Goal: Information Seeking & Learning: Learn about a topic

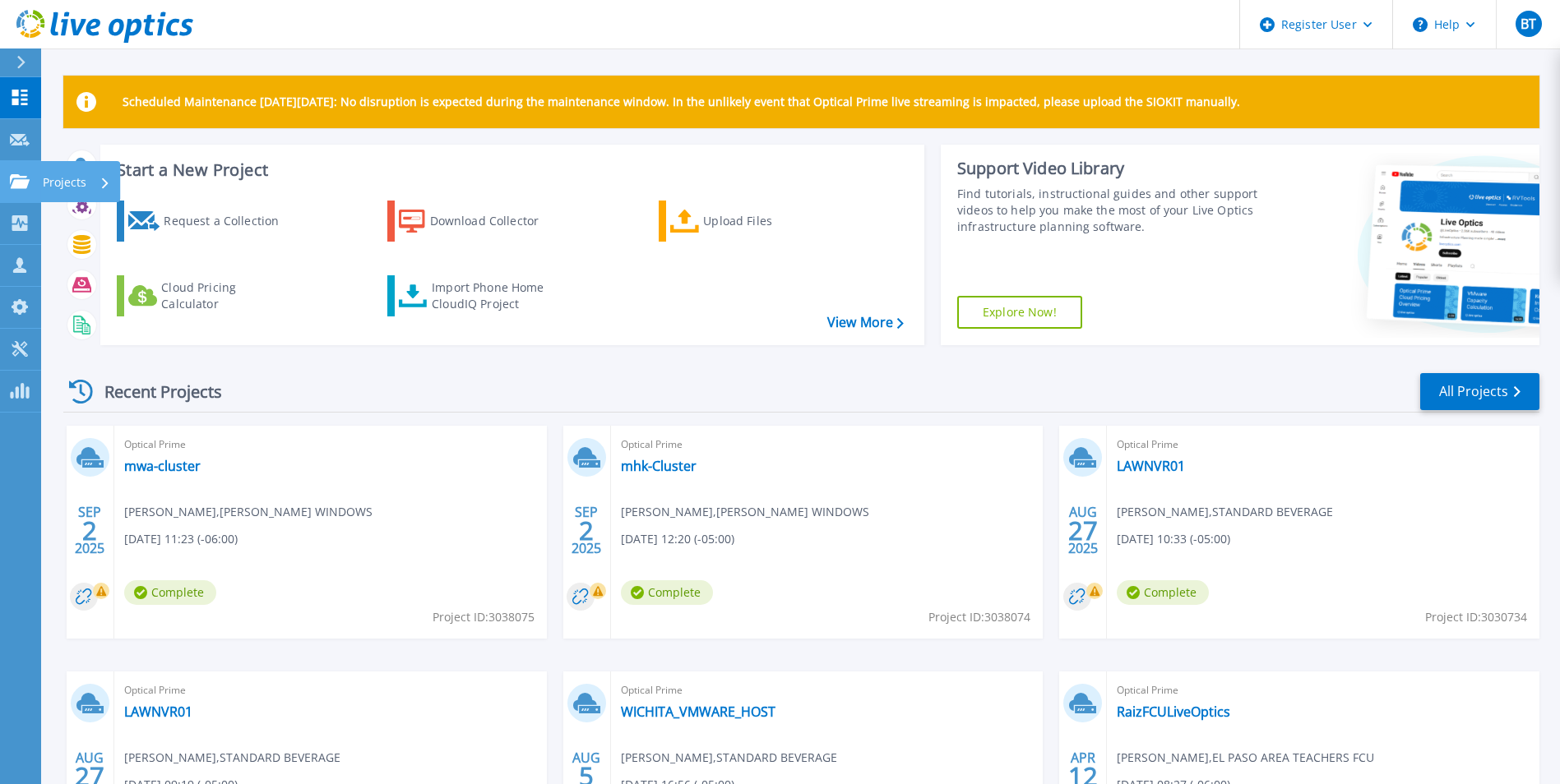
click at [19, 190] on link "Projects Projects" at bounding box center [20, 182] width 41 height 42
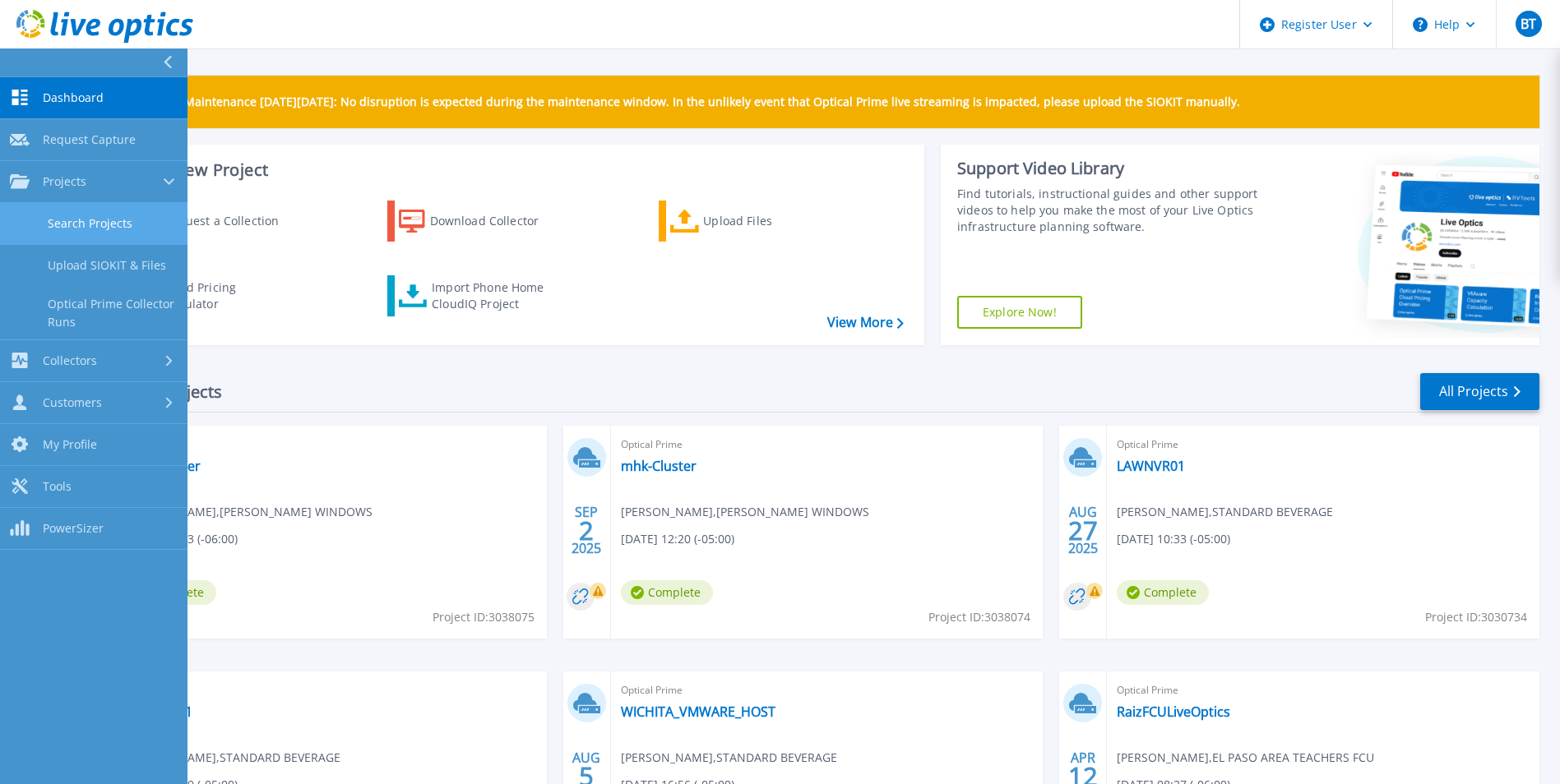
click at [120, 221] on link "Search Projects" at bounding box center [94, 223] width 188 height 42
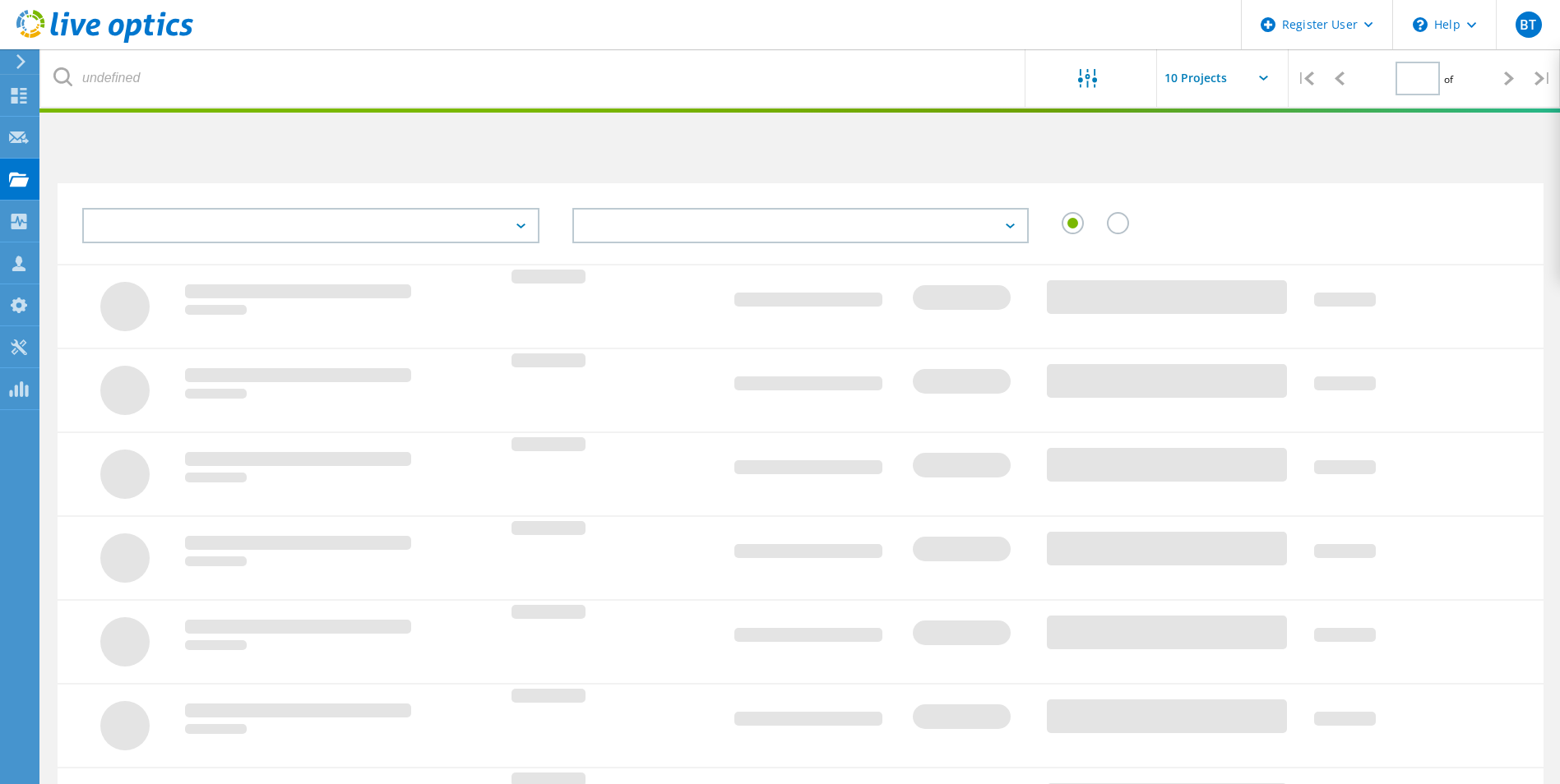
type input "1"
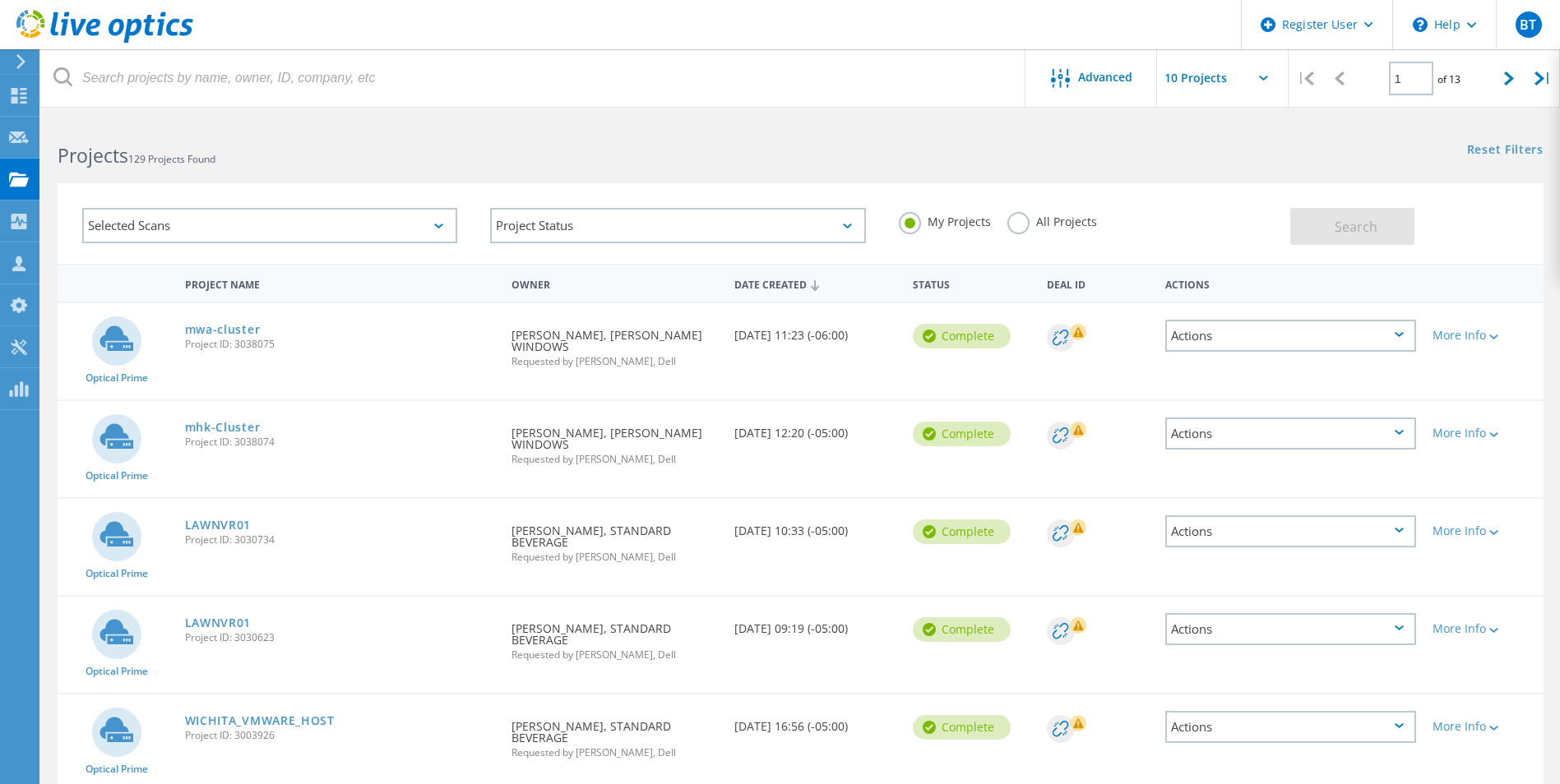
click at [181, 220] on div "Selected Scans" at bounding box center [269, 225] width 375 height 35
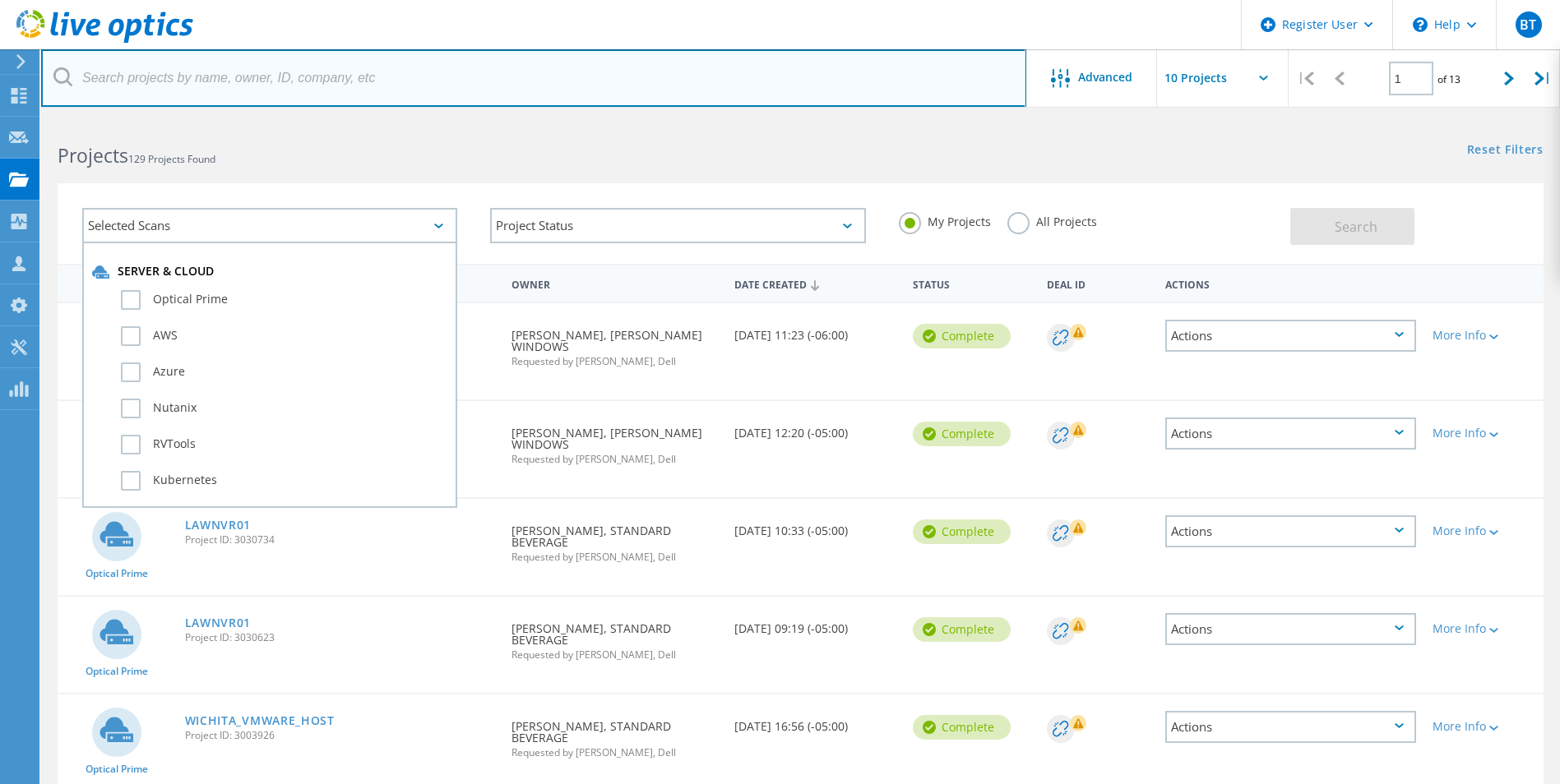
click at [165, 64] on input "text" at bounding box center [533, 78] width 985 height 58
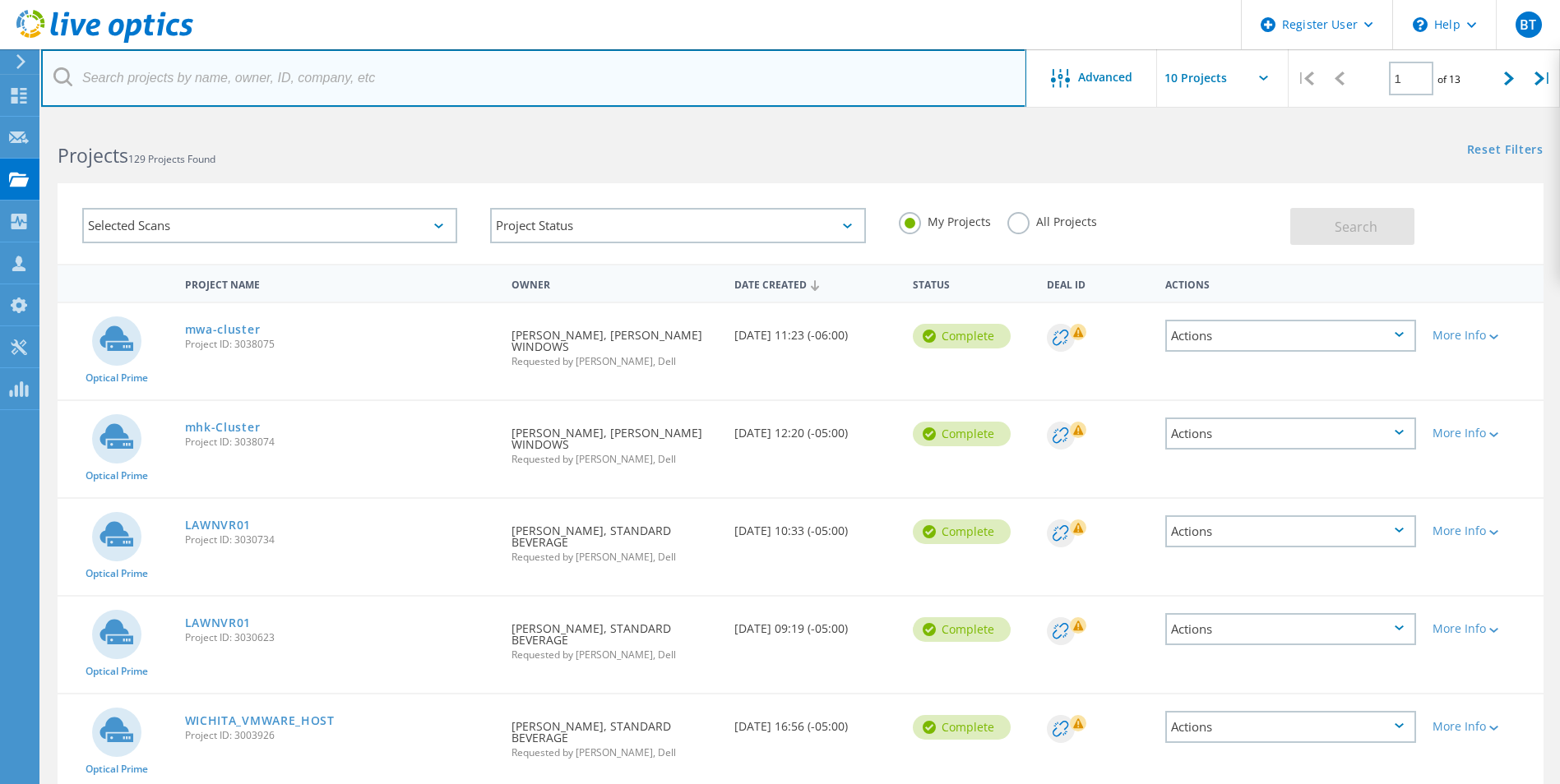
paste input "nmattern@netatwork.com"
type input "nmattern@netatwork.com"
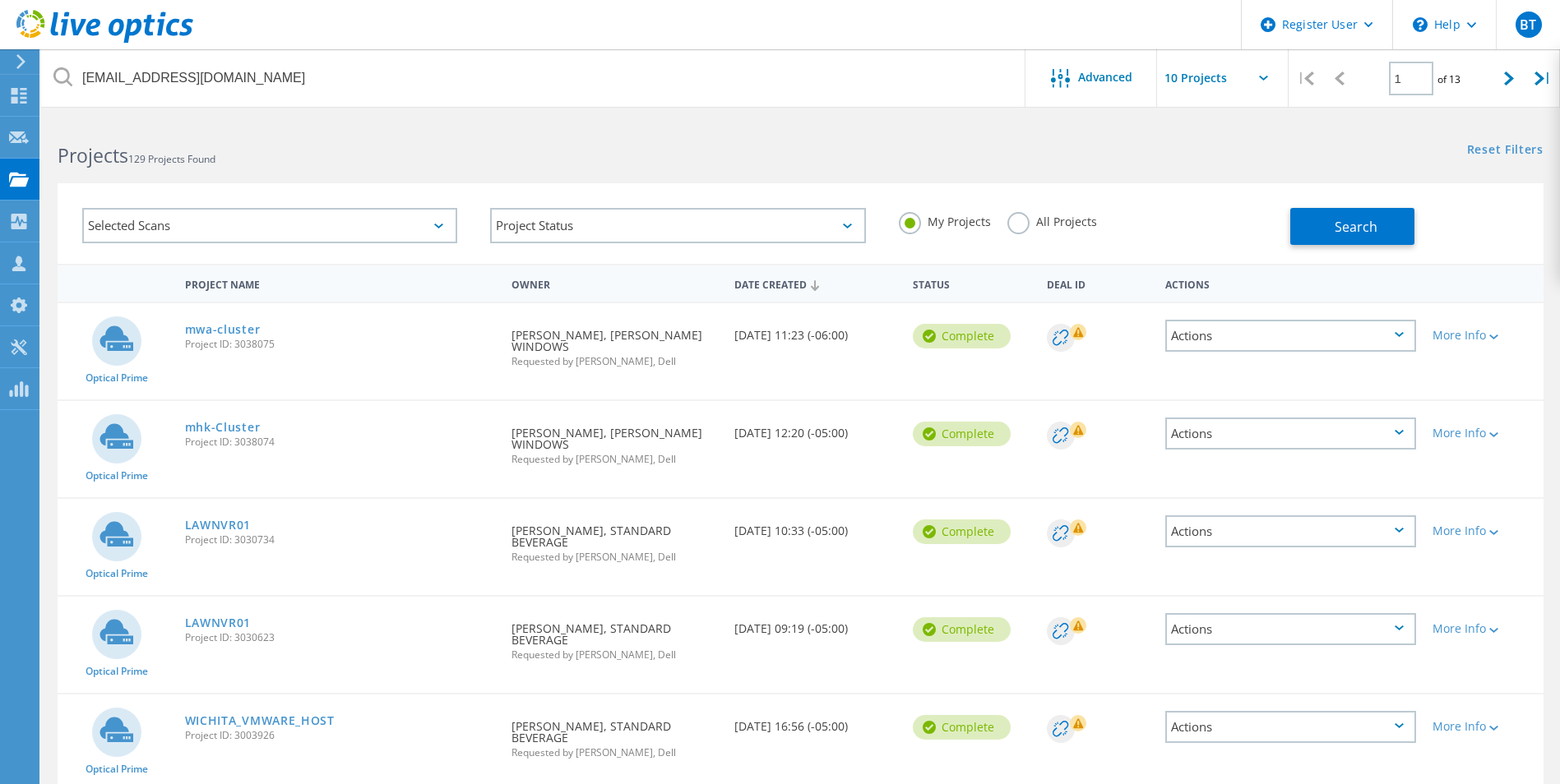
click at [1016, 220] on label "All Projects" at bounding box center [1051, 220] width 90 height 15
click at [0, 0] on input "All Projects" at bounding box center [0, 0] width 0 height 0
click at [1338, 228] on span "Search" at bounding box center [1355, 227] width 43 height 18
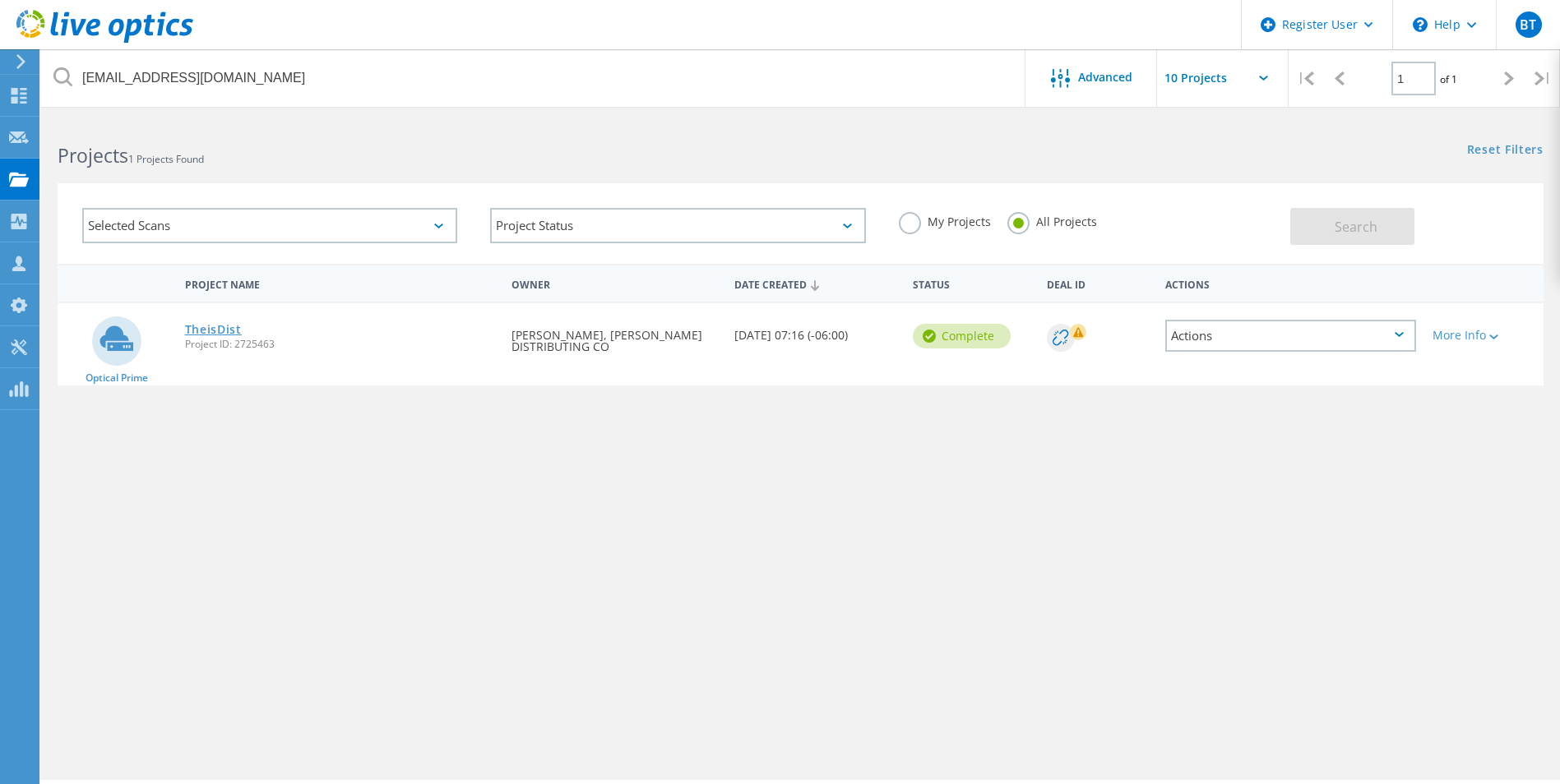
click at [216, 331] on link "TheisDist" at bounding box center [213, 330] width 57 height 12
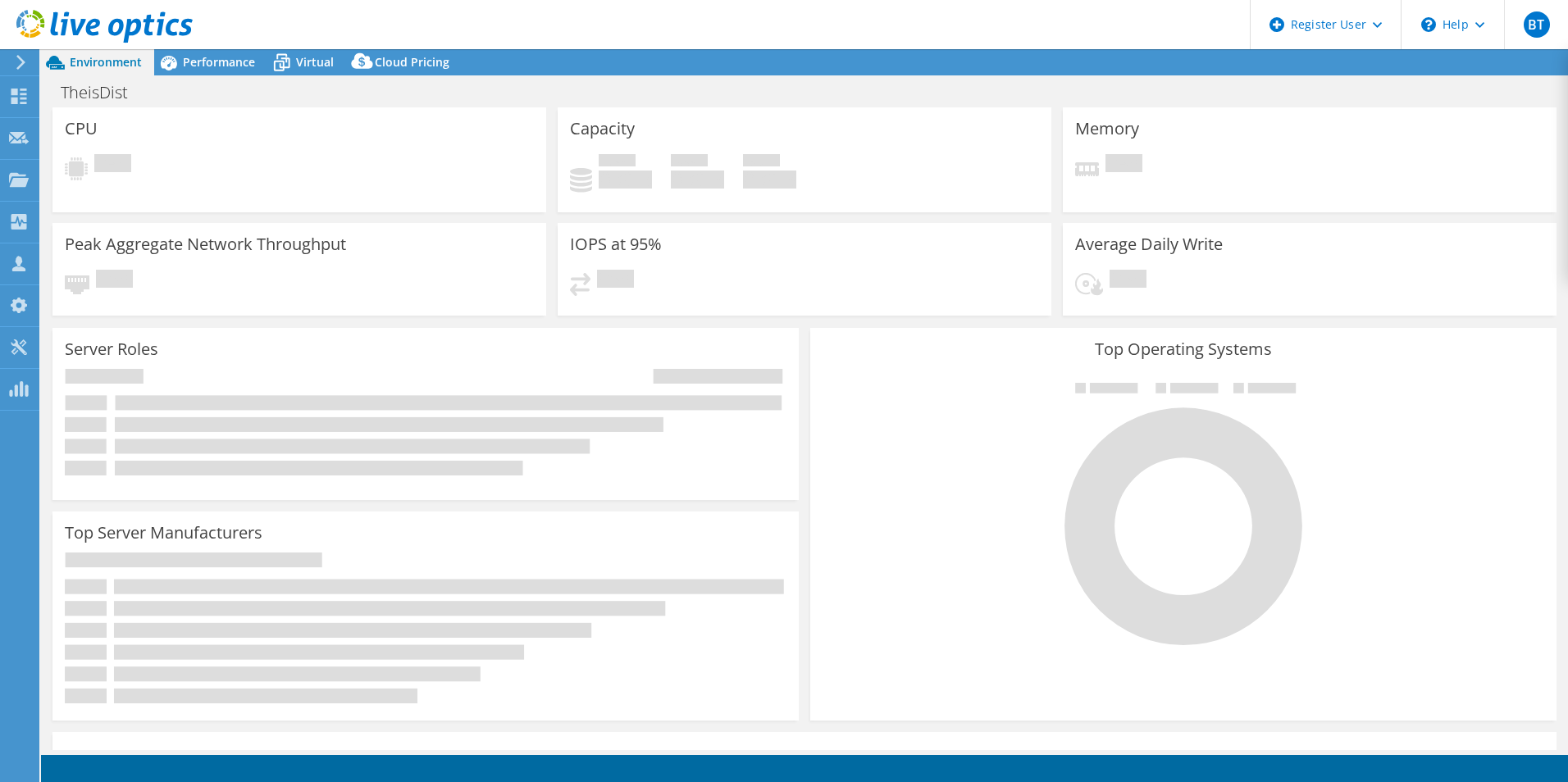
select select "USD"
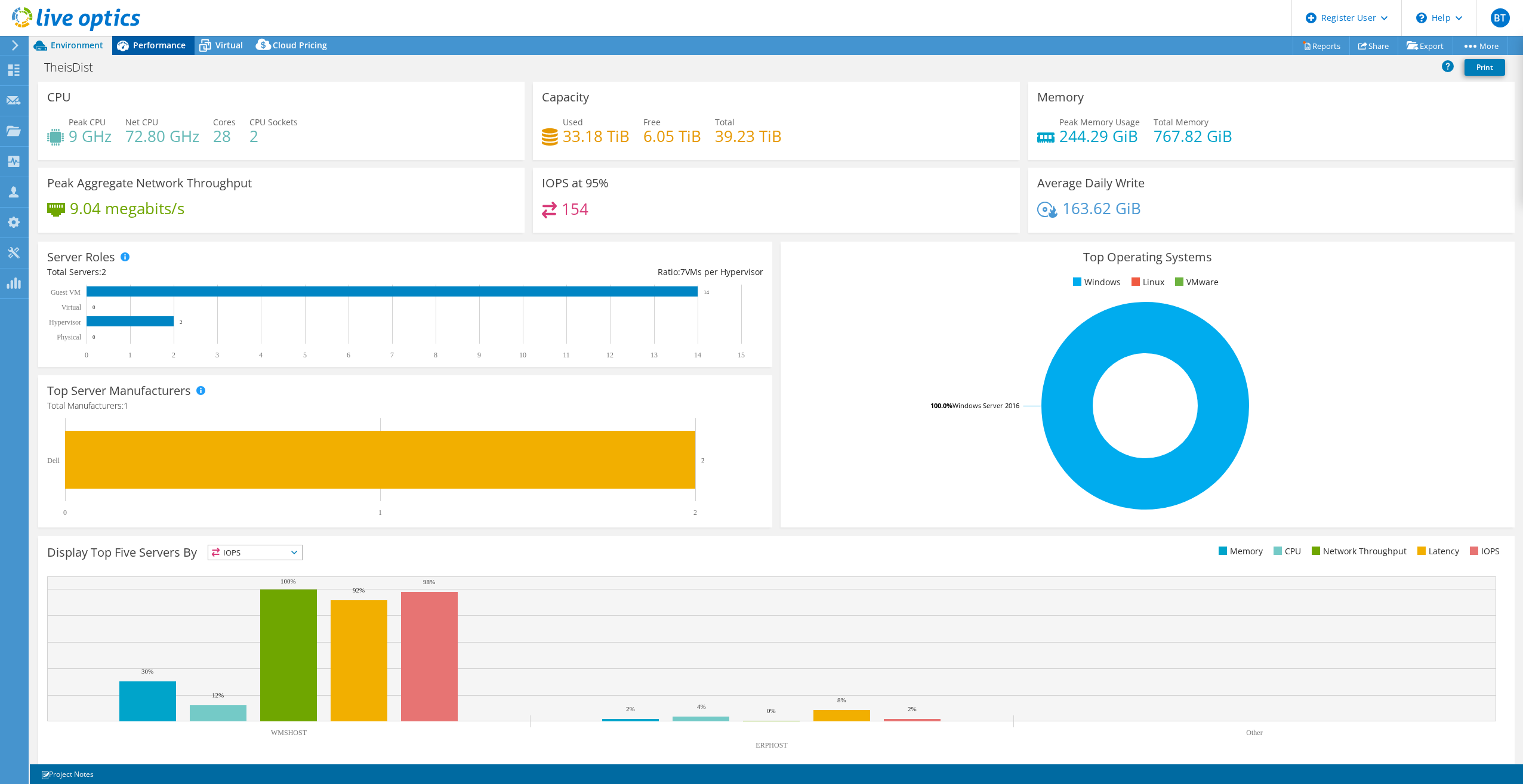
click at [146, 44] on span "Performance" at bounding box center [159, 45] width 53 height 11
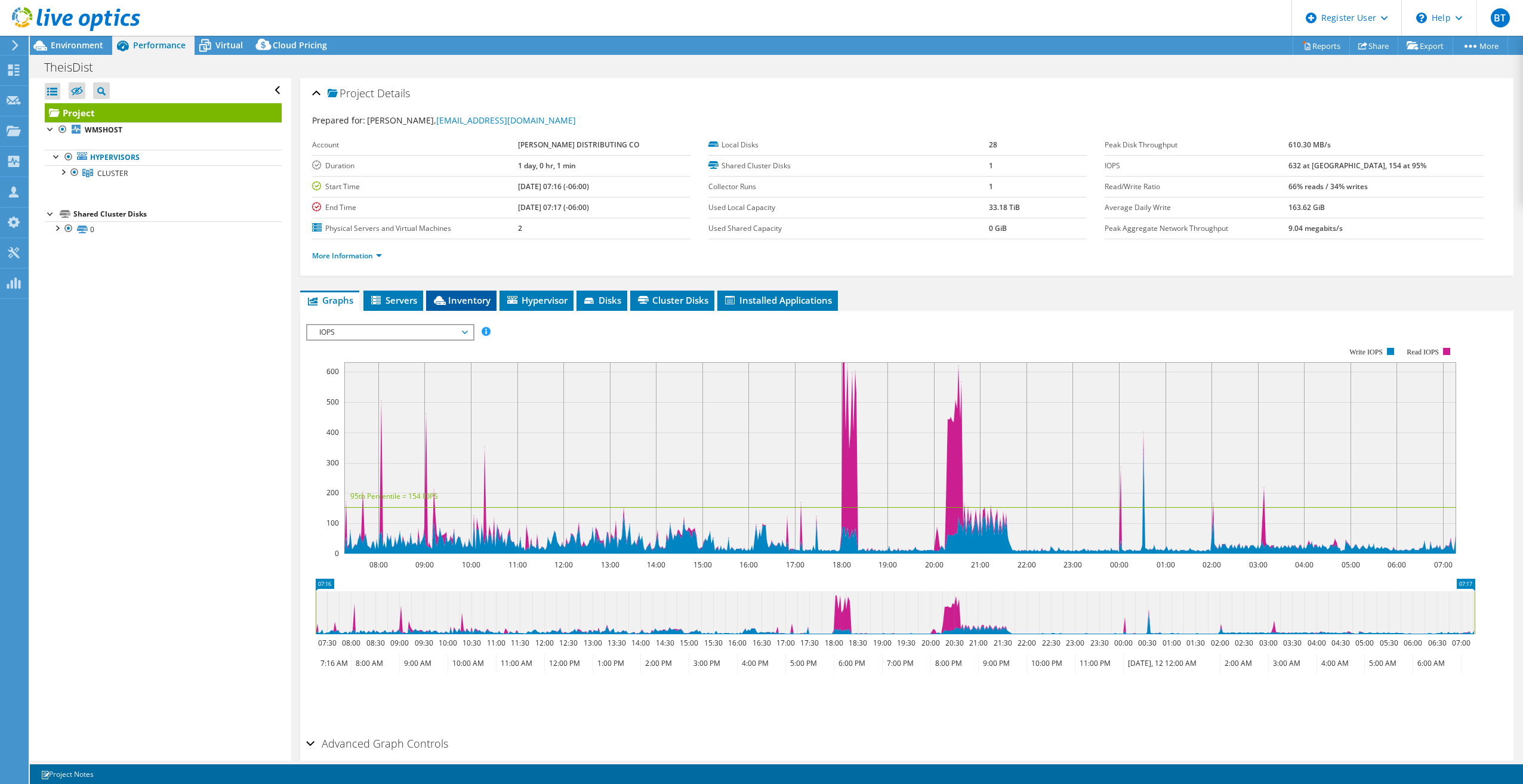
click at [463, 298] on span "Inventory" at bounding box center [461, 299] width 59 height 12
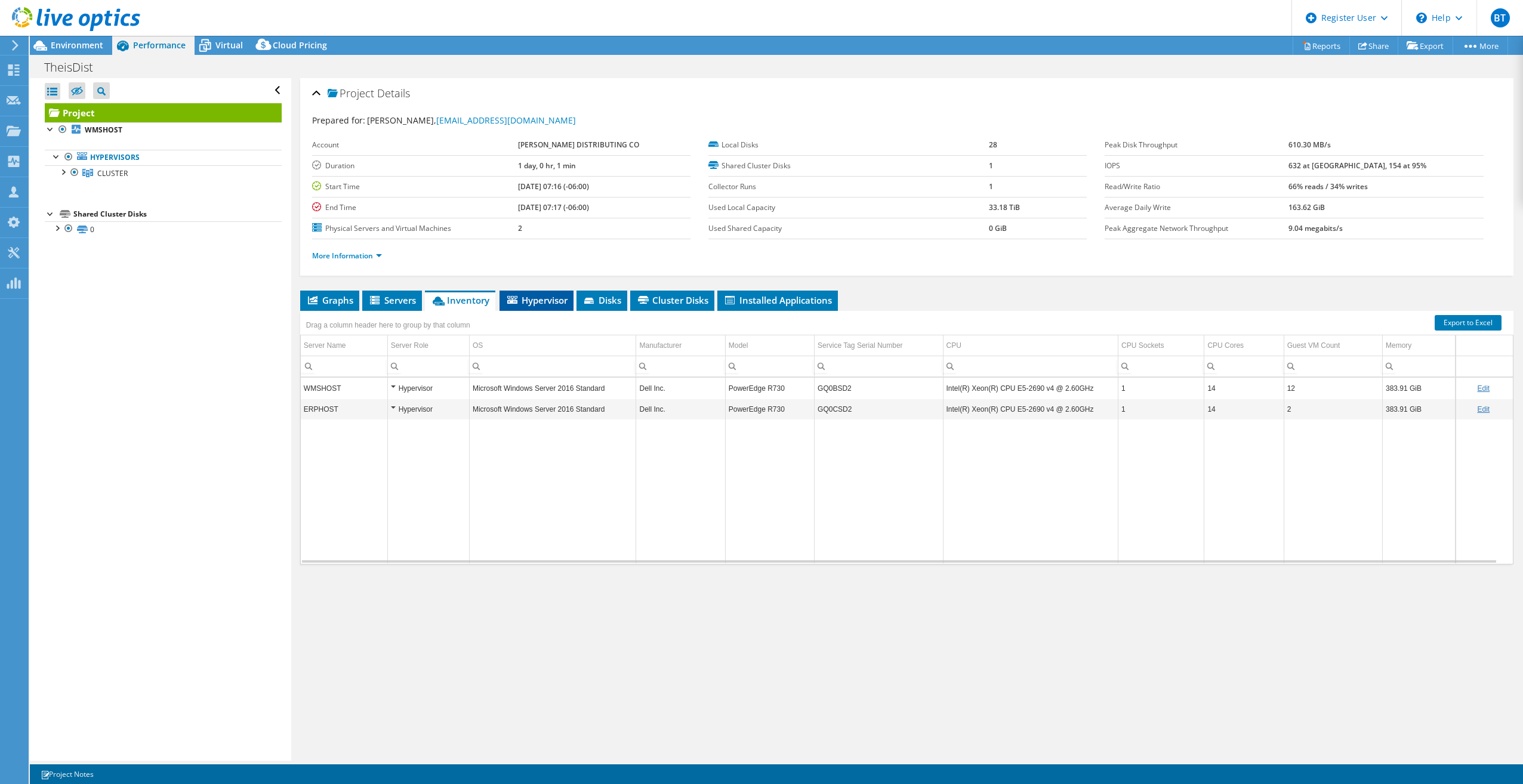
click at [547, 302] on span "Hypervisor" at bounding box center [537, 299] width 62 height 12
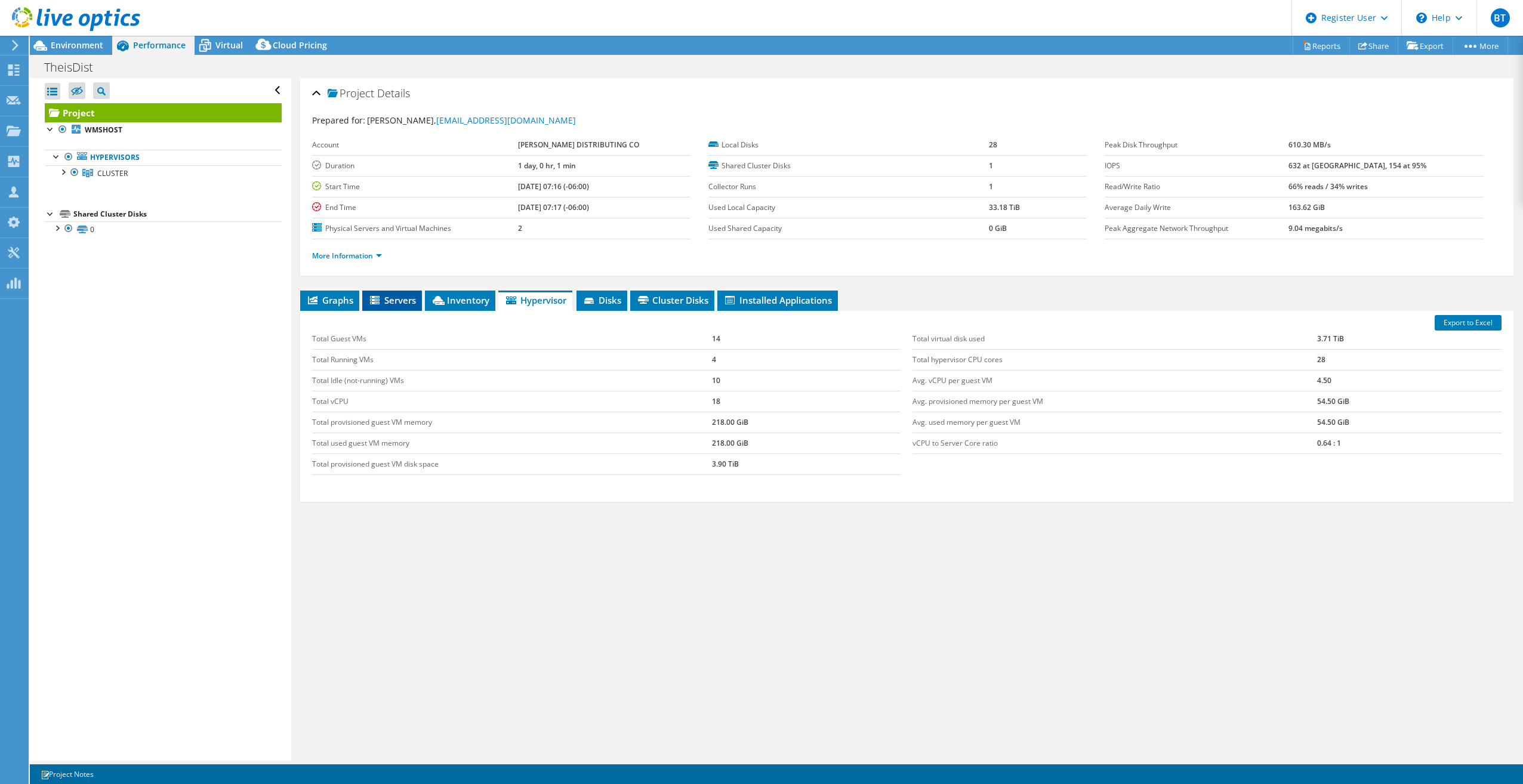
click at [392, 300] on span "Servers" at bounding box center [392, 299] width 48 height 12
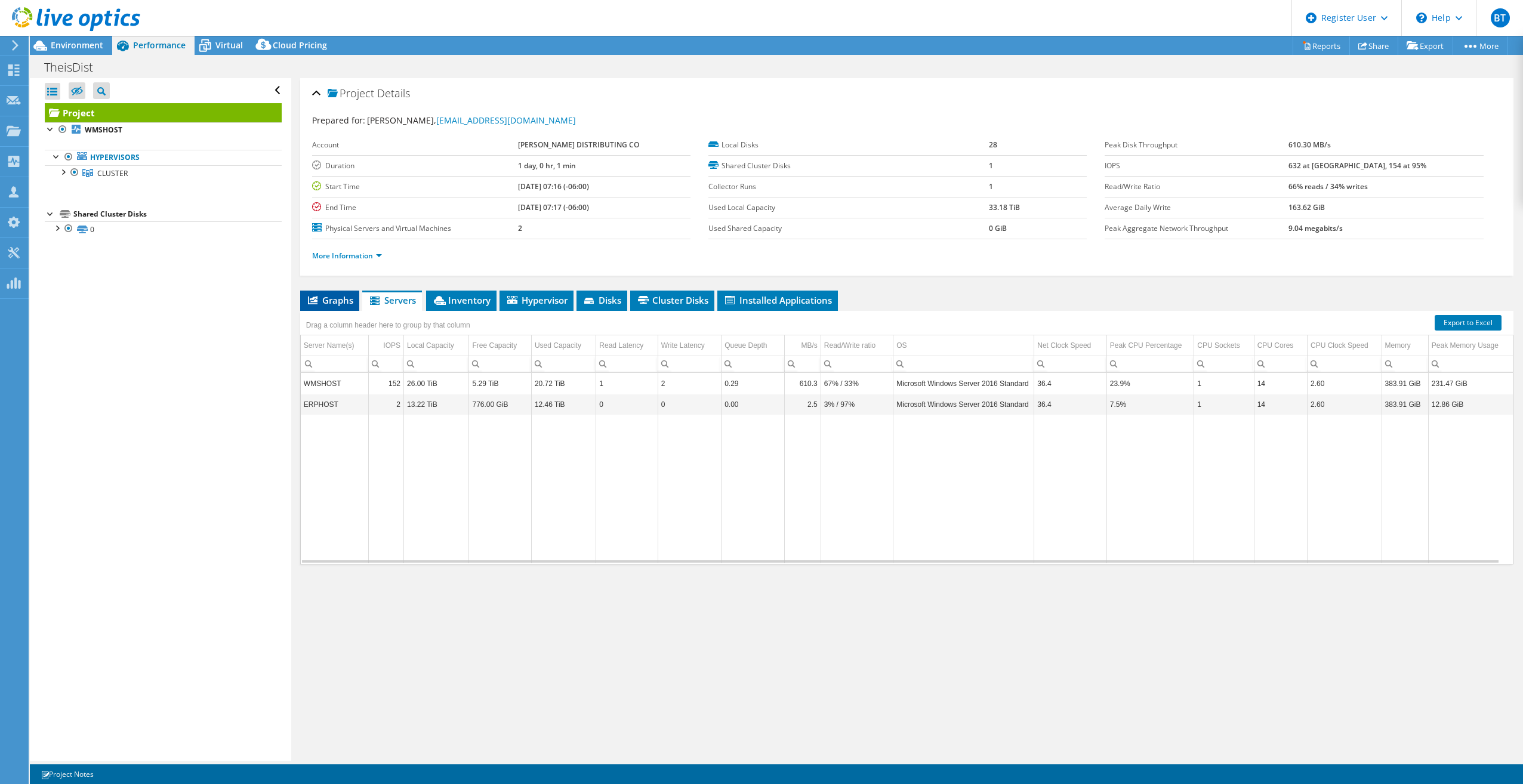
click at [350, 297] on span "Graphs" at bounding box center [330, 299] width 47 height 12
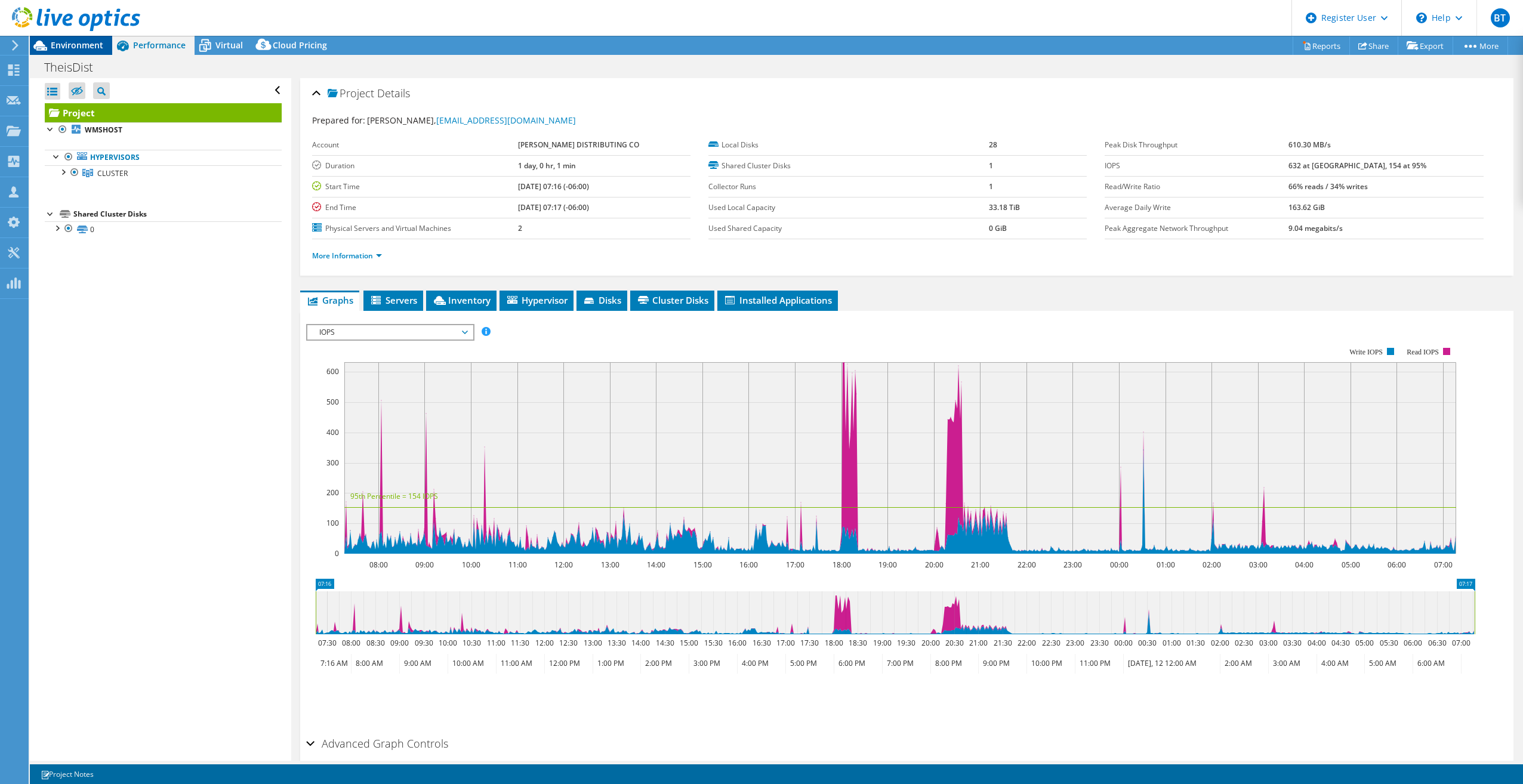
click at [89, 46] on span "Environment" at bounding box center [77, 45] width 53 height 11
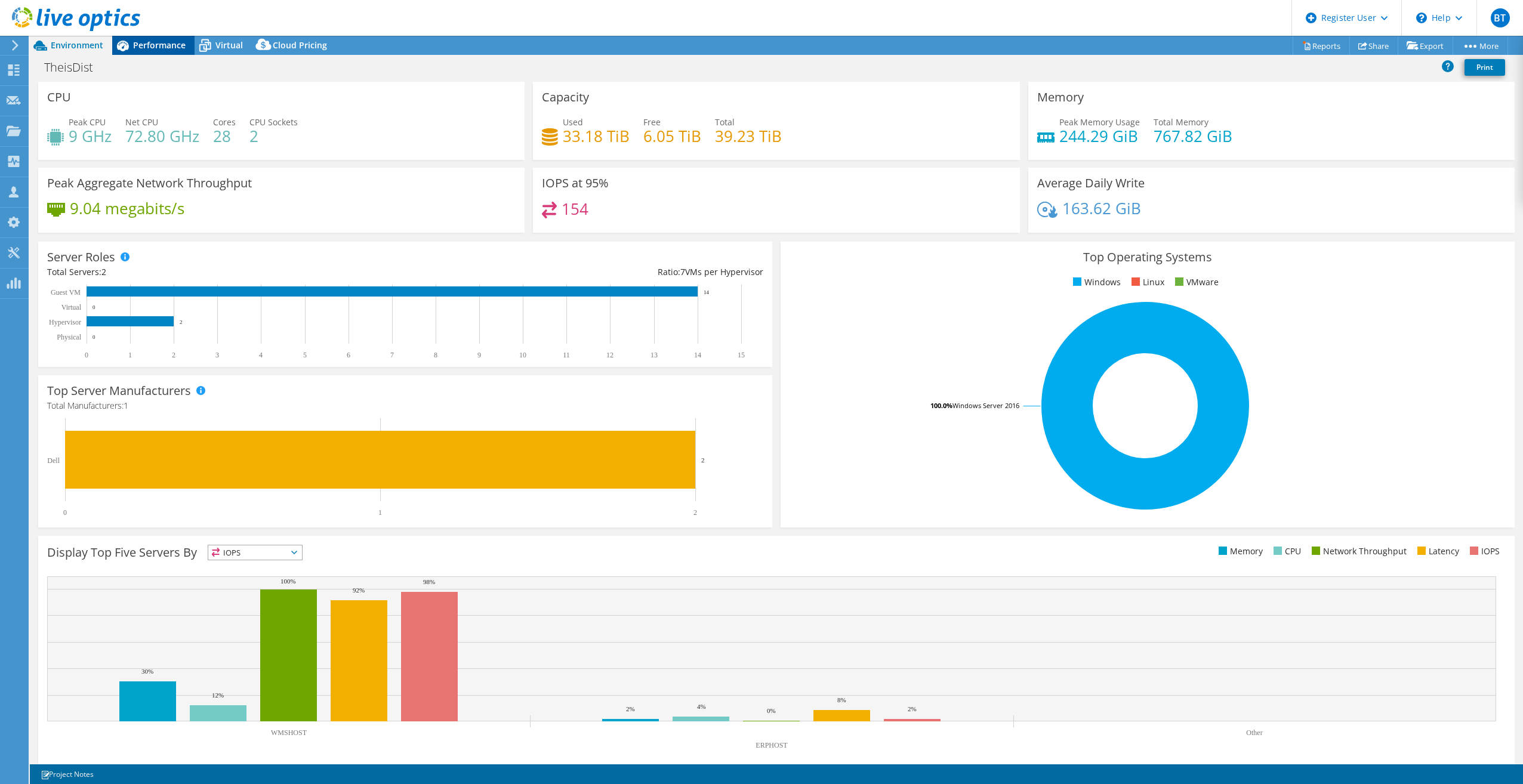
click at [166, 46] on span "Performance" at bounding box center [159, 45] width 53 height 11
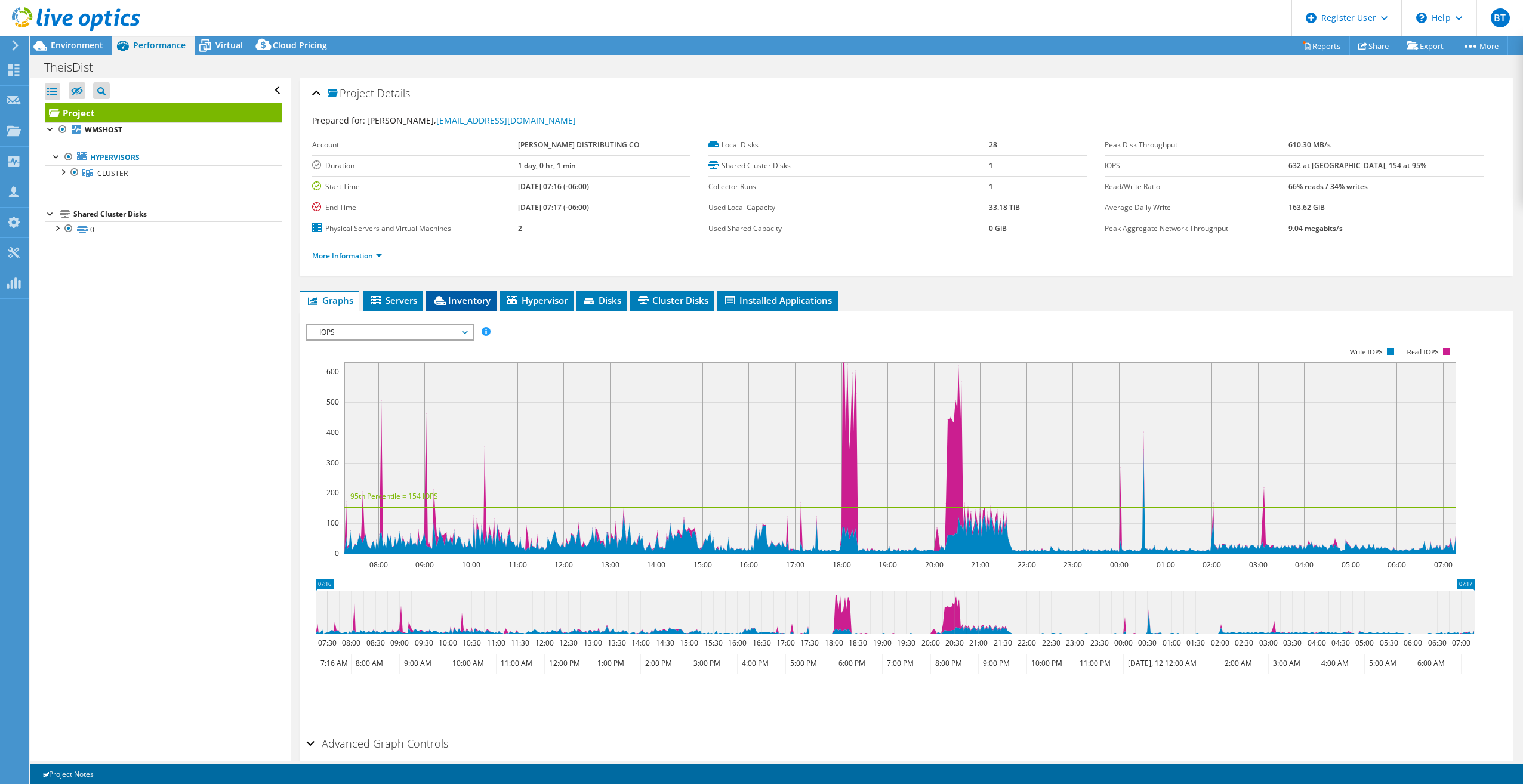
click at [462, 297] on span "Inventory" at bounding box center [461, 299] width 59 height 12
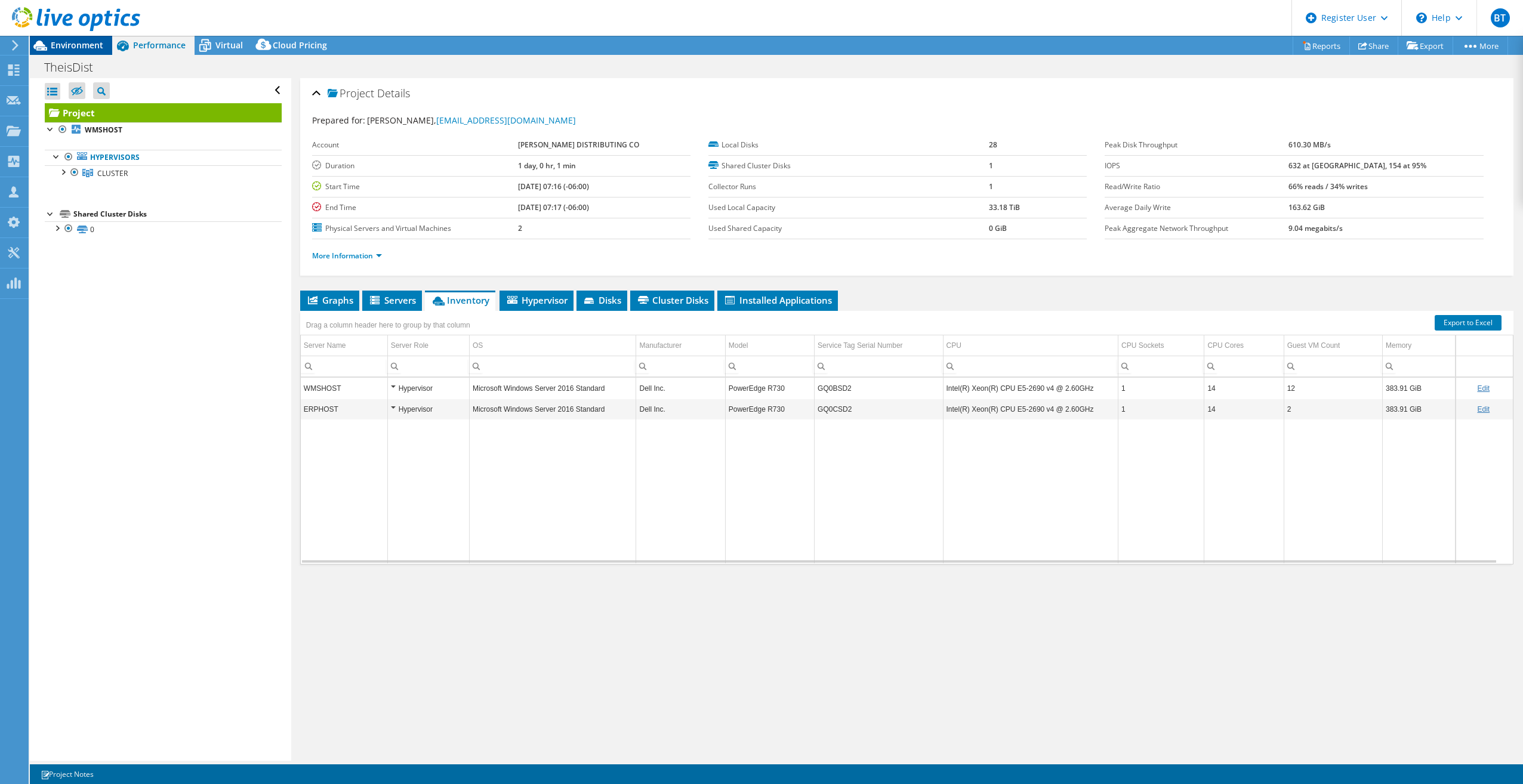
click at [85, 46] on span "Environment" at bounding box center [77, 45] width 53 height 11
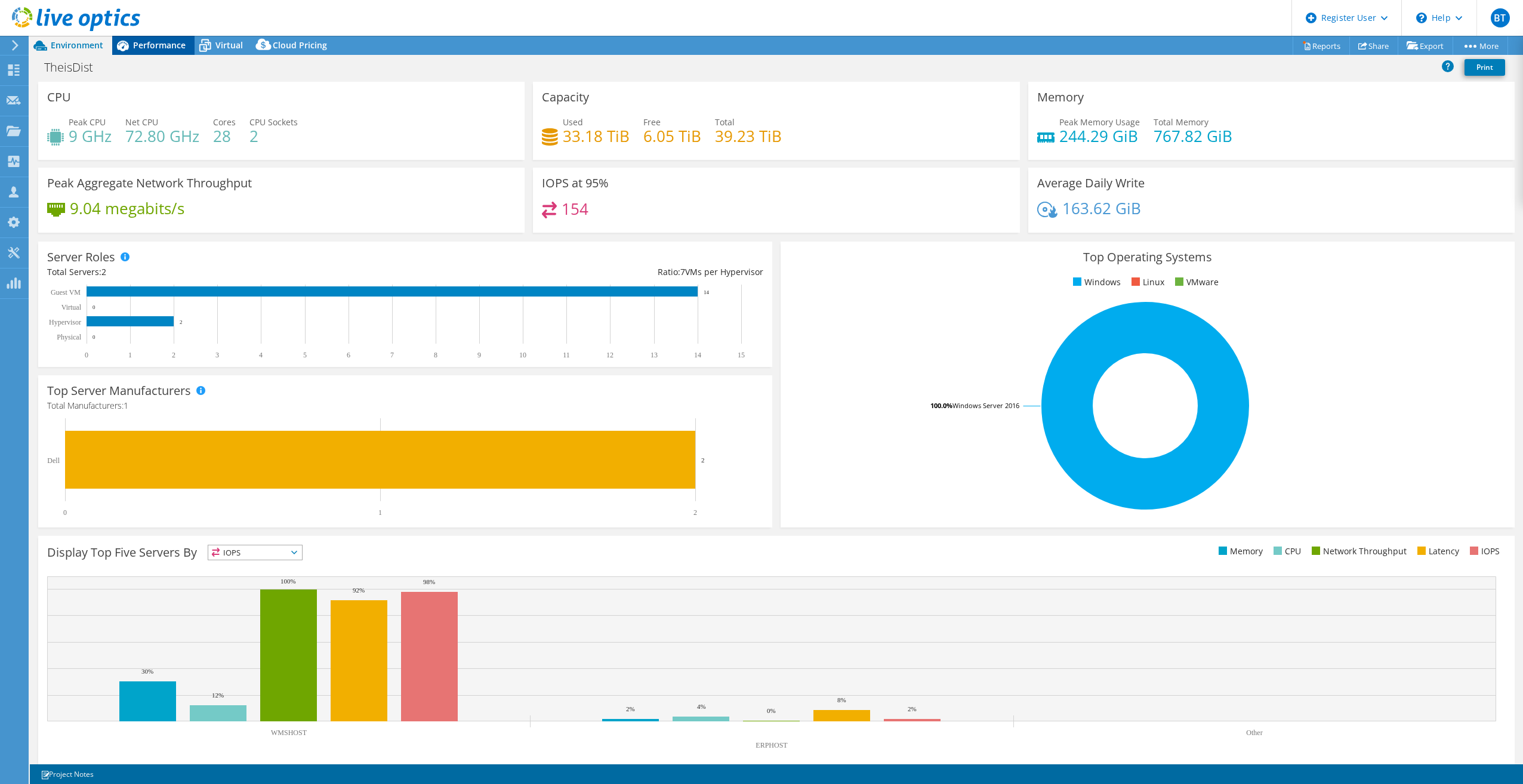
click at [155, 50] on span "Performance" at bounding box center [159, 45] width 53 height 11
